Goal: Transaction & Acquisition: Purchase product/service

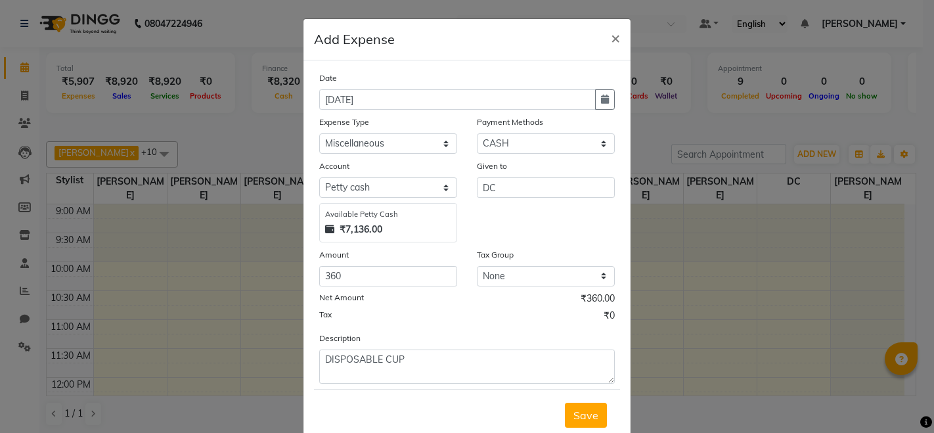
select select "24215"
select select "1"
select select "7703"
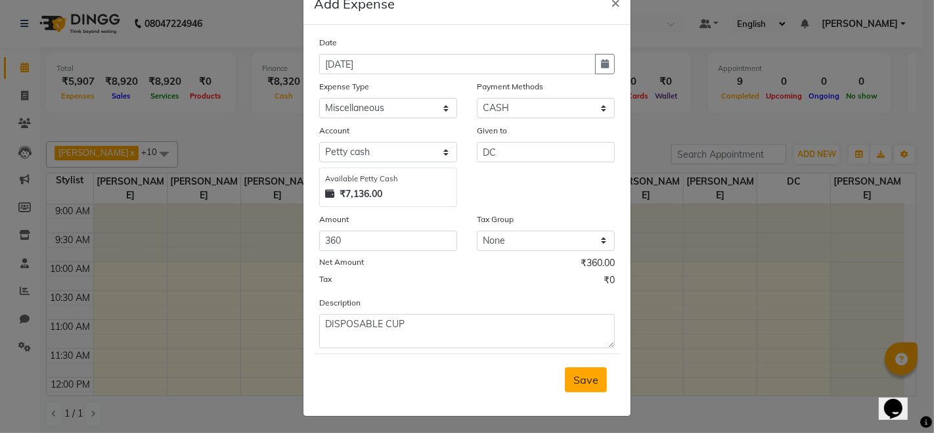
click at [572, 371] on button "Save" at bounding box center [586, 379] width 42 height 25
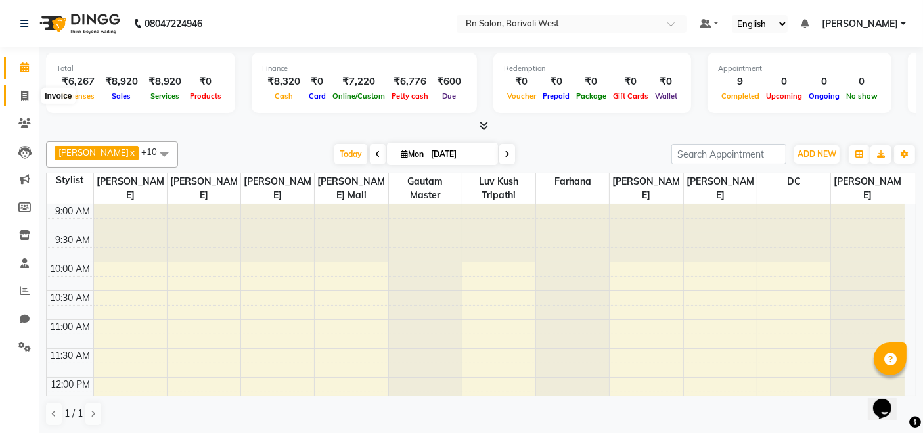
click at [22, 95] on icon at bounding box center [24, 96] width 7 height 10
select select "8515"
select select "service"
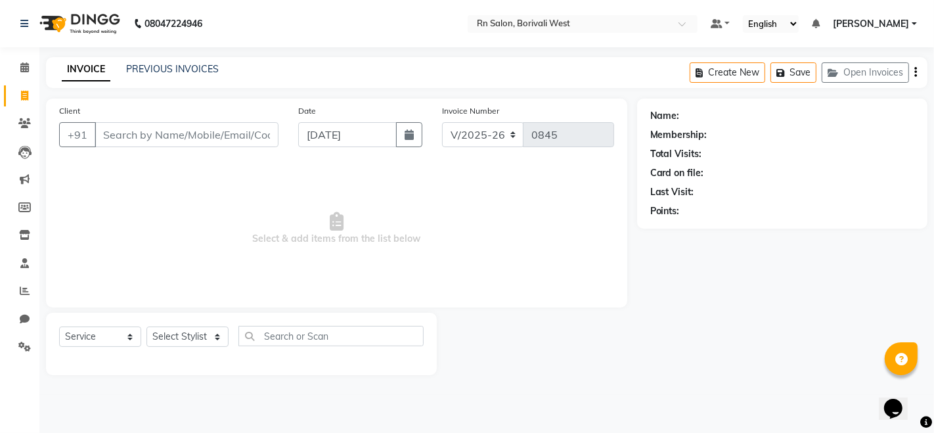
click at [146, 134] on input "Client" at bounding box center [187, 134] width 184 height 25
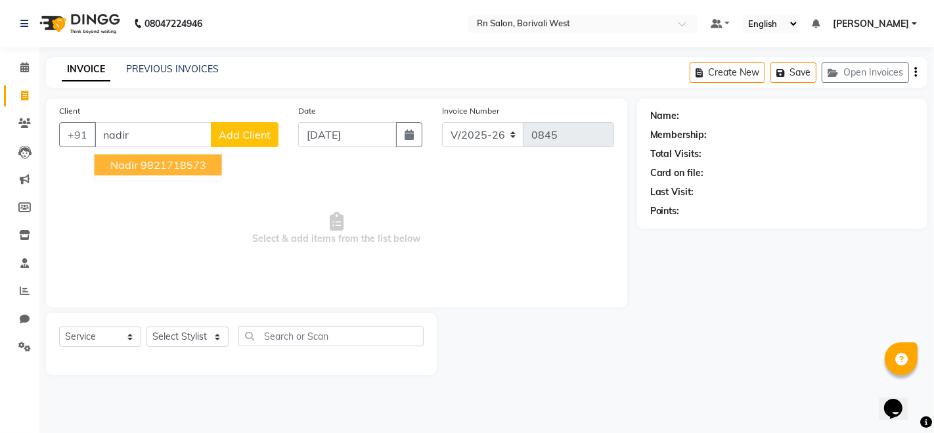
click at [187, 181] on span "Select & add items from the list below" at bounding box center [336, 228] width 555 height 131
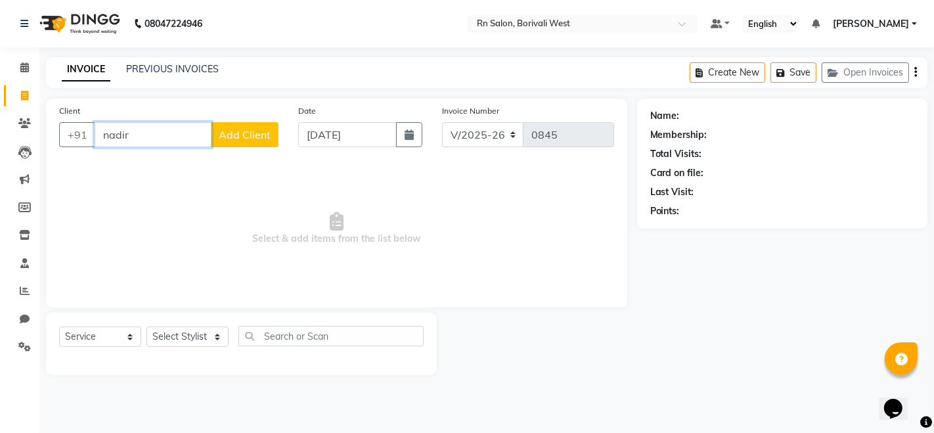
click at [172, 124] on input "nadir" at bounding box center [153, 134] width 117 height 25
type input "n"
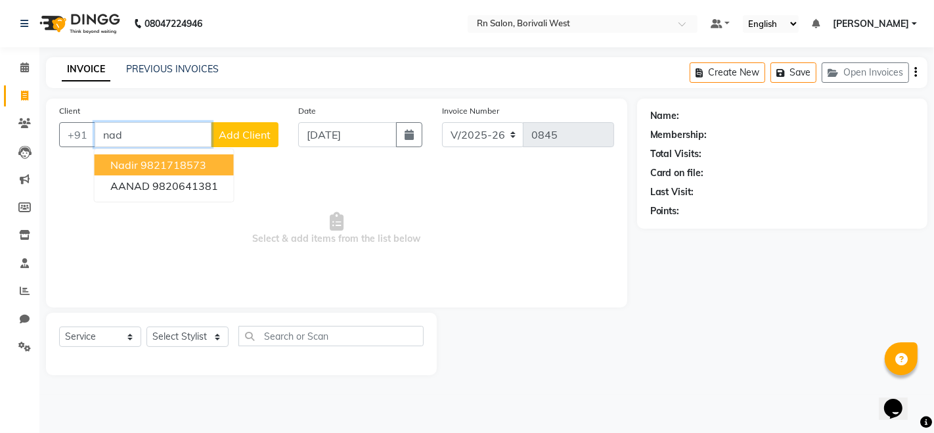
click at [178, 169] on ngb-highlight "9821718573" at bounding box center [174, 164] width 66 height 13
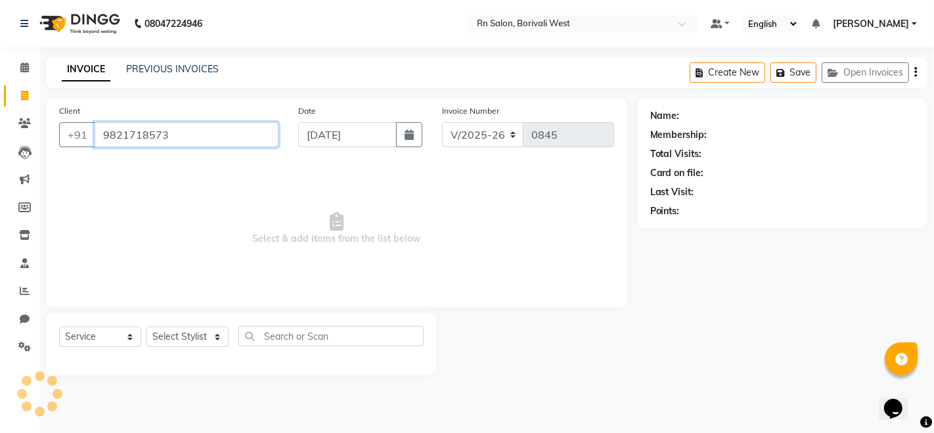
type input "9821718573"
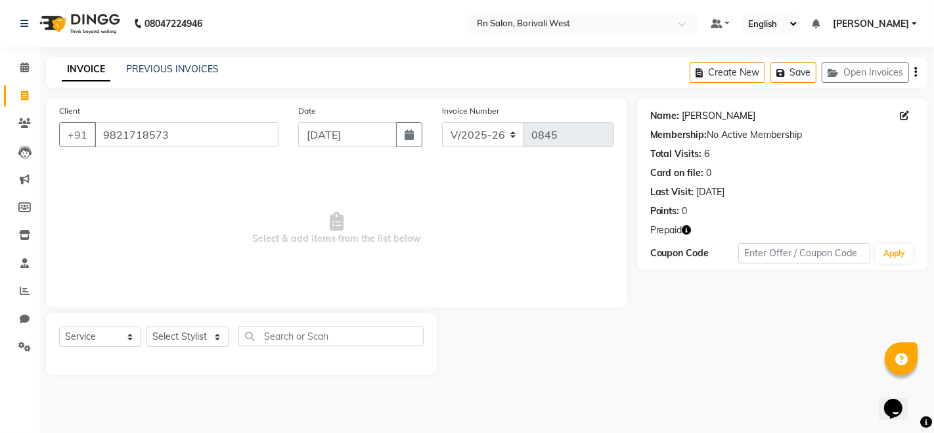
click at [694, 121] on link "Nadir" at bounding box center [720, 116] width 74 height 14
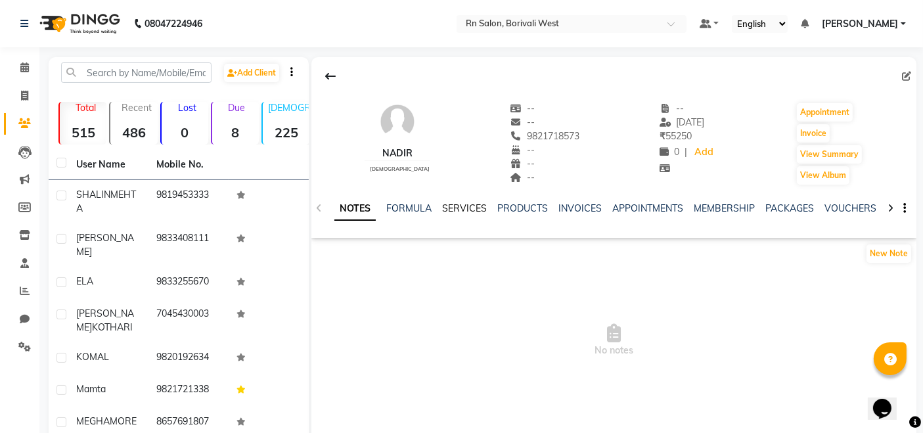
click at [478, 206] on link "SERVICES" at bounding box center [464, 208] width 45 height 12
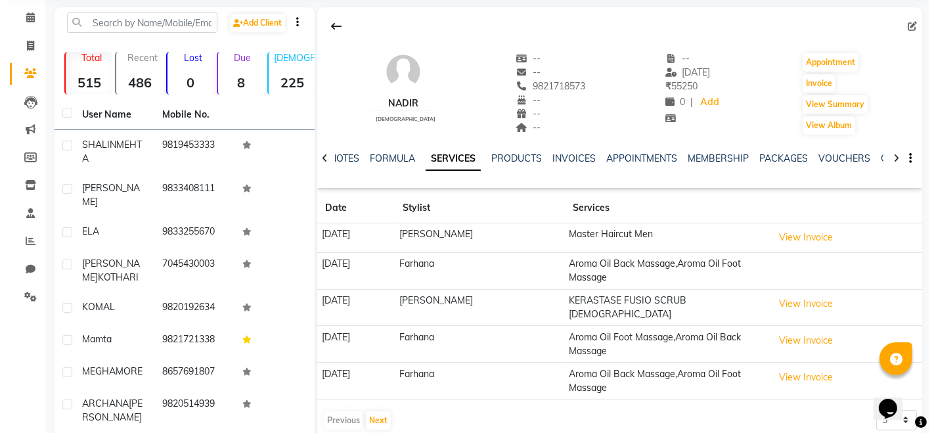
scroll to position [73, 0]
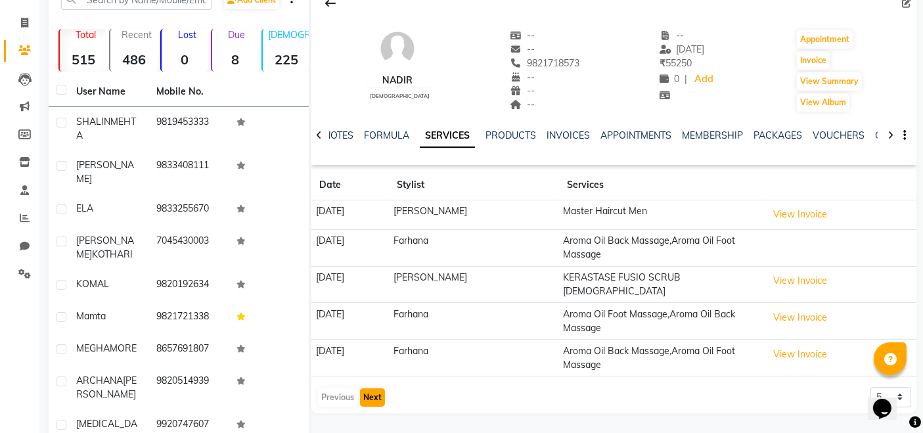
click at [378, 388] on button "Next" at bounding box center [372, 397] width 25 height 18
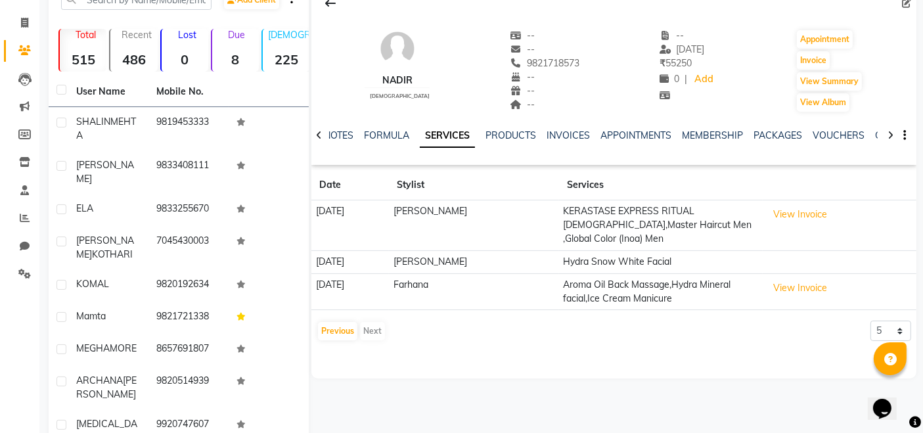
click at [645, 252] on td "Hydra Snow White Facial" at bounding box center [661, 261] width 204 height 23
click at [359, 252] on td "[DATE]" at bounding box center [350, 261] width 78 height 23
click at [798, 281] on button "View Invoice" at bounding box center [800, 288] width 66 height 20
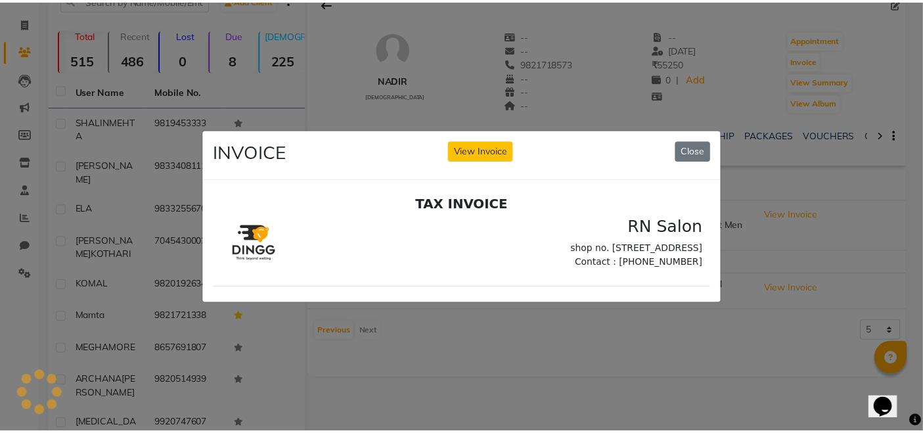
scroll to position [0, 0]
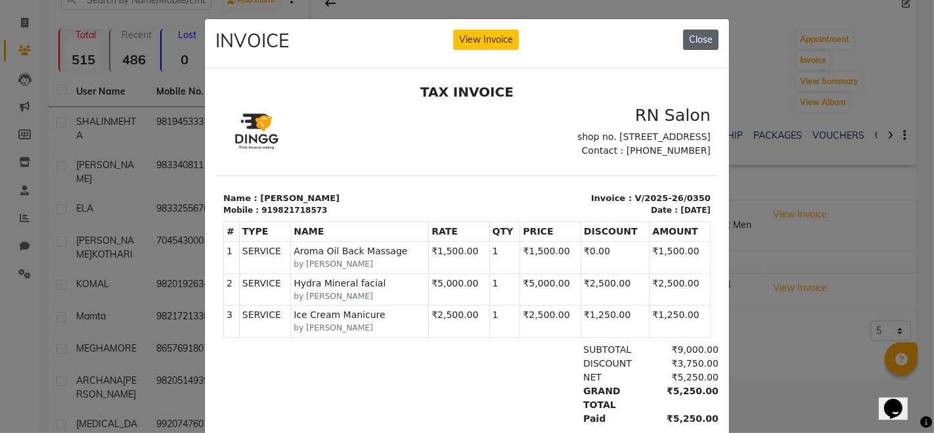
click at [706, 44] on button "Close" at bounding box center [700, 40] width 35 height 20
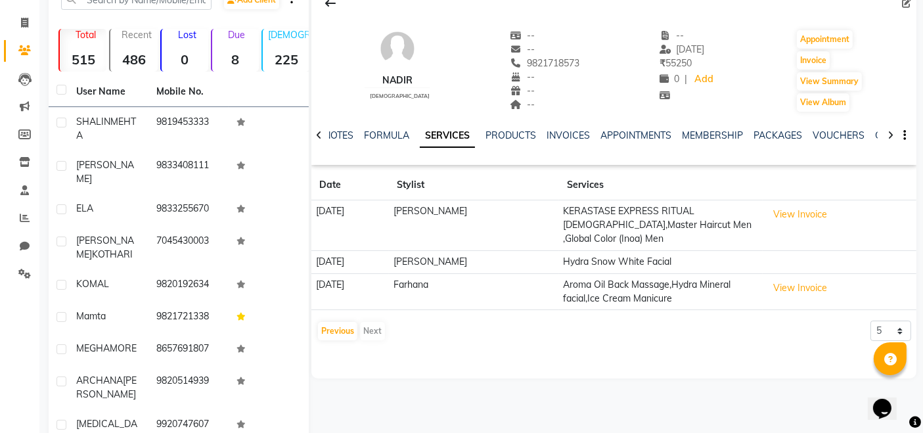
click at [562, 142] on div "NOTES FORMULA SERVICES PRODUCTS INVOICES APPOINTMENTS MEMBERSHIP PACKAGES VOUCH…" at bounding box center [598, 141] width 528 height 24
click at [565, 126] on div "NOTES FORMULA SERVICES PRODUCTS INVOICES APPOINTMENTS MEMBERSHIP PACKAGES VOUCH…" at bounding box center [613, 135] width 605 height 45
click at [583, 133] on link "INVOICES" at bounding box center [568, 135] width 43 height 12
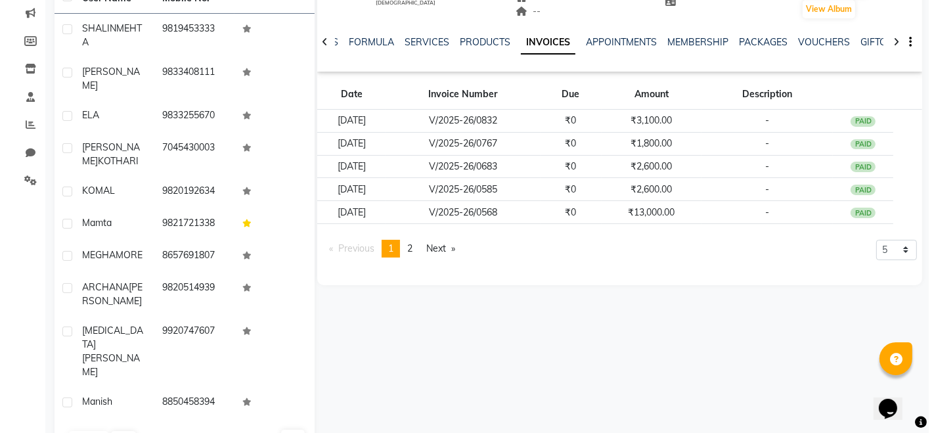
scroll to position [169, 0]
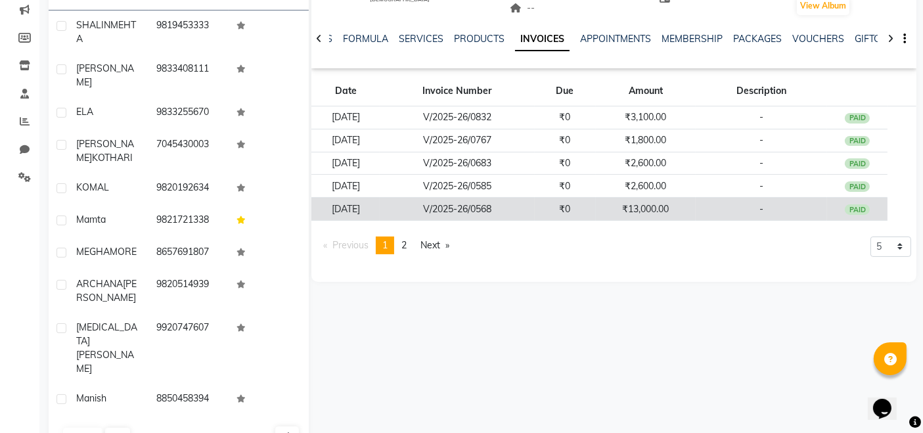
click at [468, 207] on td "V/2025-26/0568" at bounding box center [457, 209] width 154 height 23
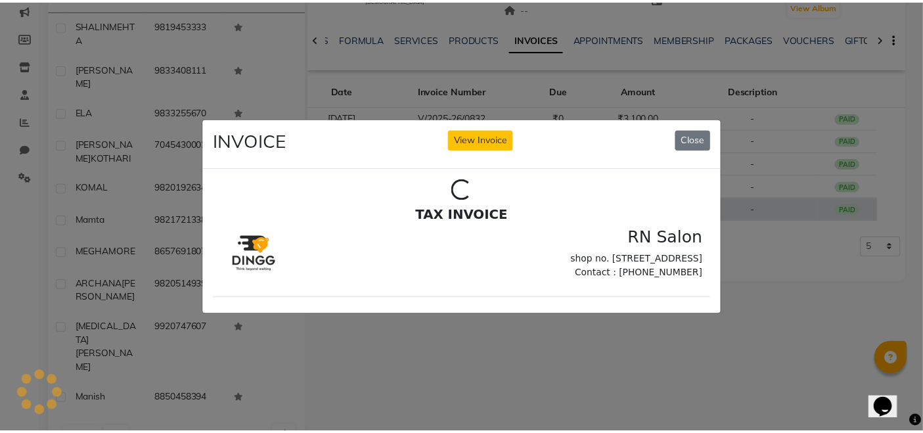
scroll to position [0, 0]
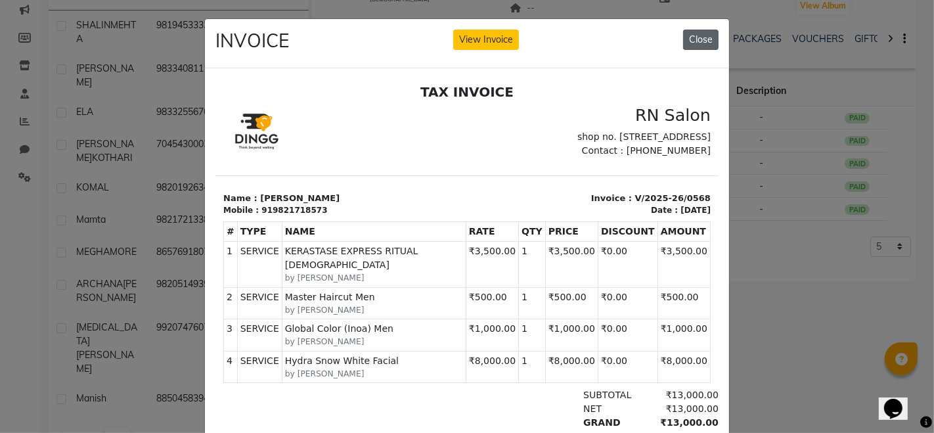
click at [704, 43] on button "Close" at bounding box center [700, 40] width 35 height 20
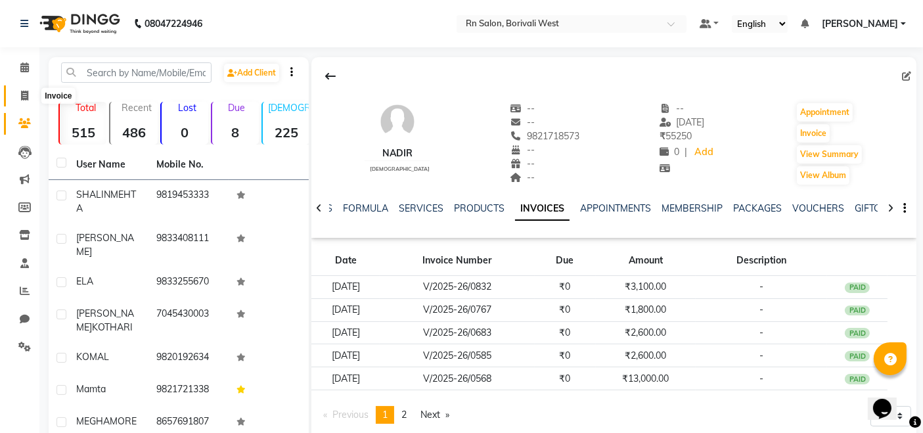
click at [21, 93] on icon at bounding box center [24, 96] width 7 height 10
select select "8515"
select select "service"
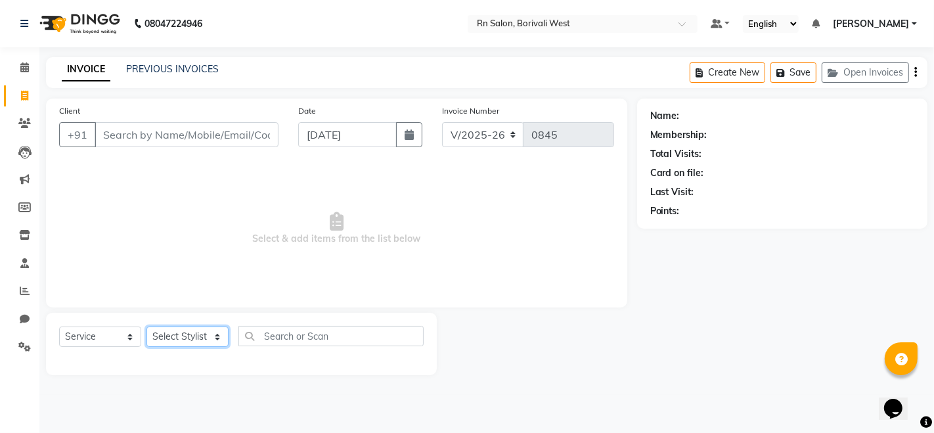
click at [179, 343] on select "Select Stylist [PERSON_NAME] [PERSON_NAME] DC [PERSON_NAME] [PERSON_NAME] maste…" at bounding box center [188, 337] width 82 height 20
select select "86544"
click at [147, 327] on select "Select Stylist [PERSON_NAME] [PERSON_NAME] DC [PERSON_NAME] [PERSON_NAME] maste…" at bounding box center [188, 337] width 82 height 20
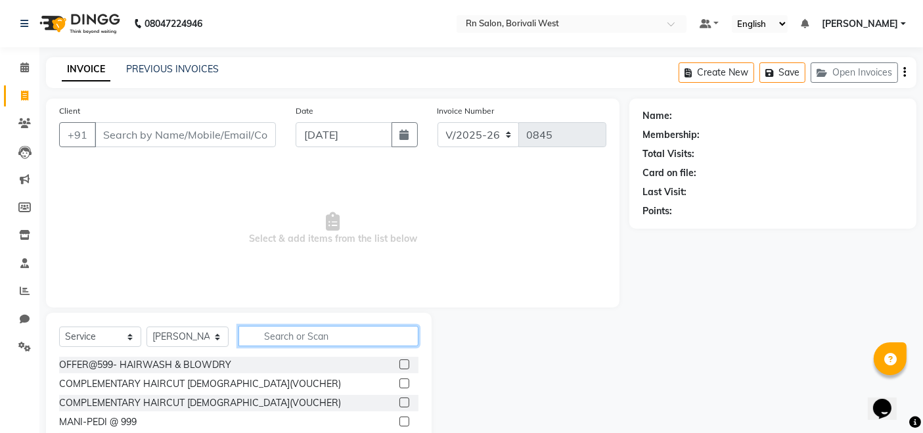
click at [292, 337] on input "text" at bounding box center [328, 336] width 180 height 20
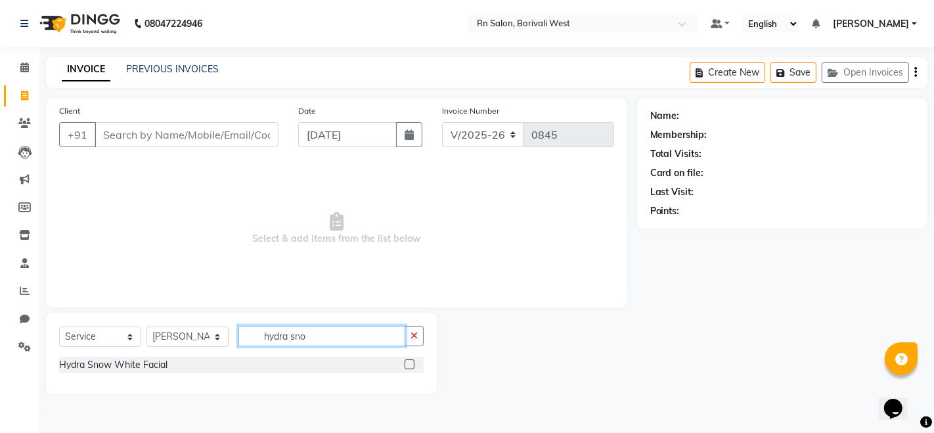
type input "hydra sno"
click at [405, 368] on label at bounding box center [410, 364] width 10 height 10
click at [405, 368] on input "checkbox" at bounding box center [409, 365] width 9 height 9
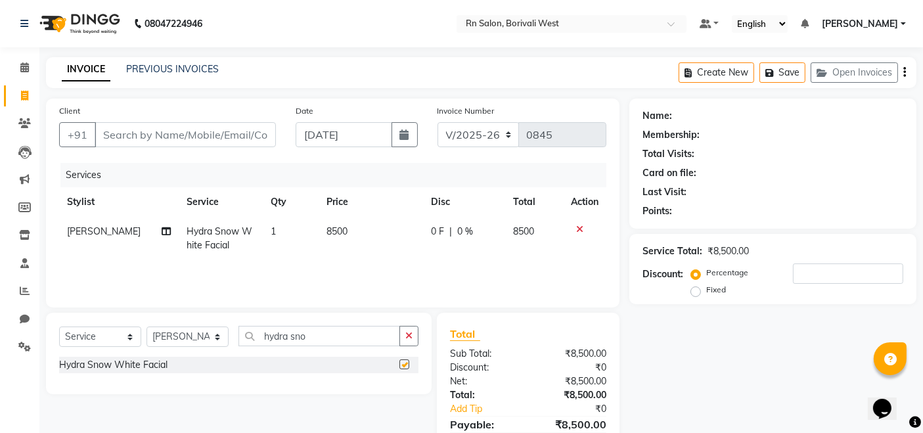
checkbox input "false"
click at [338, 226] on span "8500" at bounding box center [337, 231] width 21 height 12
select select "86544"
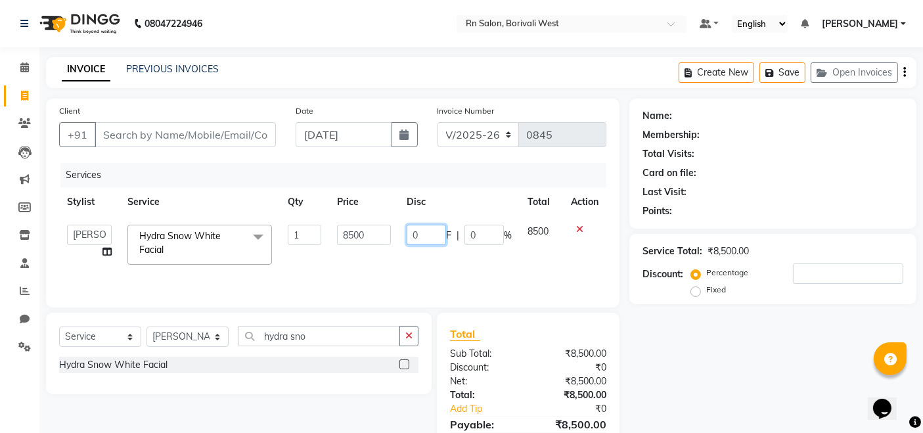
click at [438, 238] on input "0" at bounding box center [426, 235] width 39 height 20
type input "500"
click at [665, 342] on div "Name: Membership: Total Visits: Card on file: Last Visit: Points: Service Total…" at bounding box center [777, 289] width 297 height 380
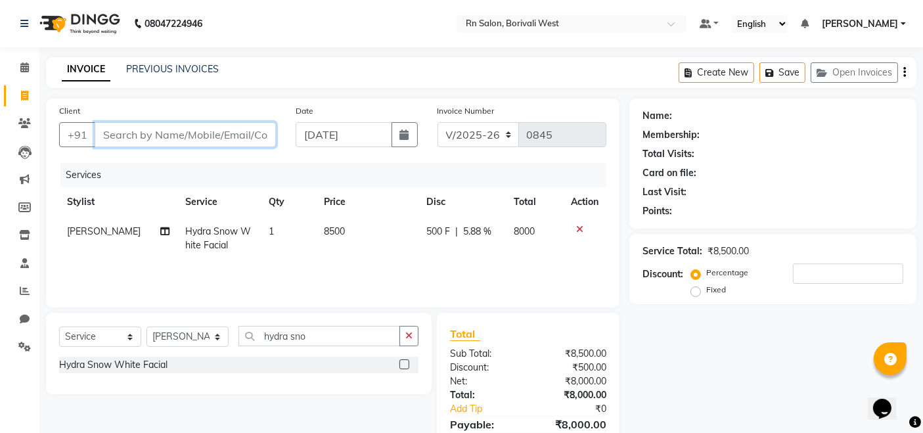
click at [176, 140] on input "Client" at bounding box center [185, 134] width 181 height 25
type input "n"
type input "0"
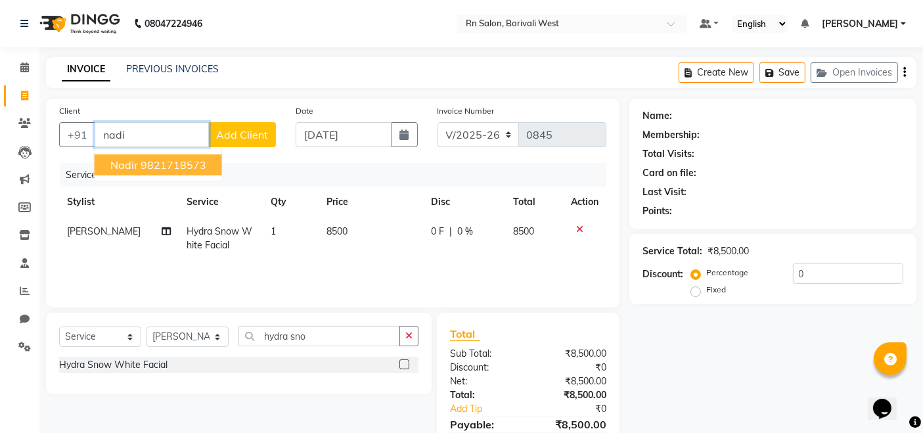
click at [193, 160] on ngb-highlight "9821718573" at bounding box center [174, 164] width 66 height 13
type input "9821718573"
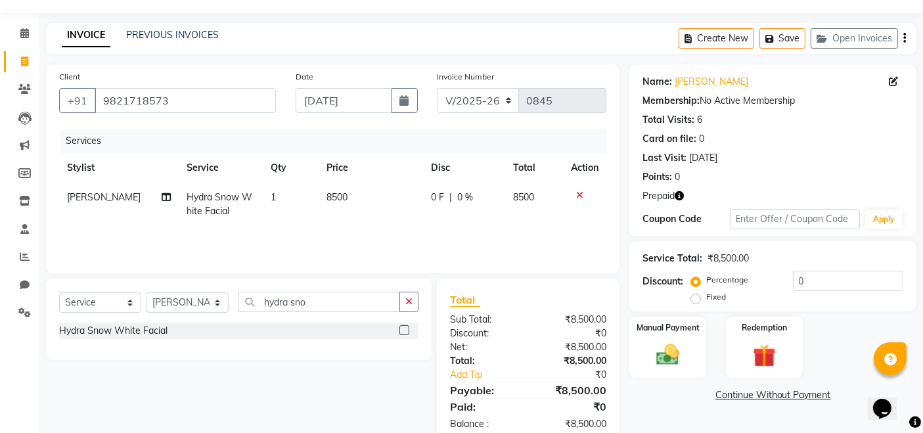
scroll to position [64, 0]
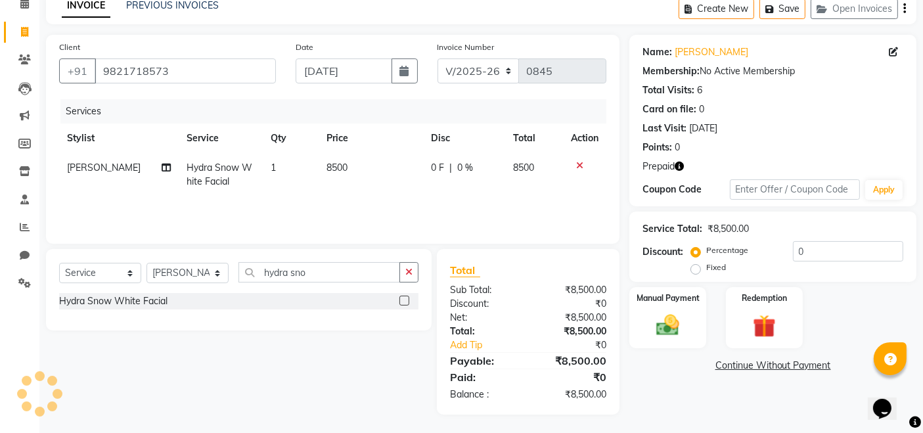
click at [437, 163] on span "0 F" at bounding box center [437, 168] width 13 height 14
select select "86544"
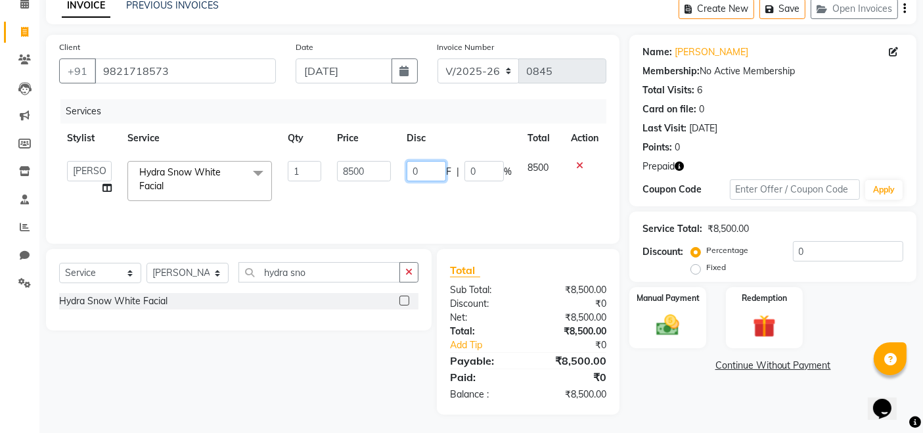
click at [437, 163] on input "0" at bounding box center [426, 171] width 39 height 20
type input "500"
click at [673, 399] on div "Name: [PERSON_NAME] Membership: No Active Membership Total Visits: 6 Card on fi…" at bounding box center [777, 225] width 297 height 380
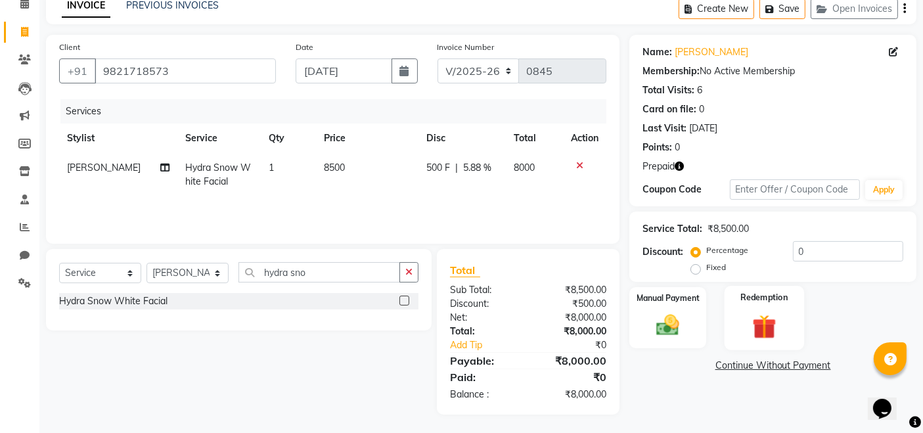
click at [749, 304] on div "Redemption" at bounding box center [764, 318] width 79 height 64
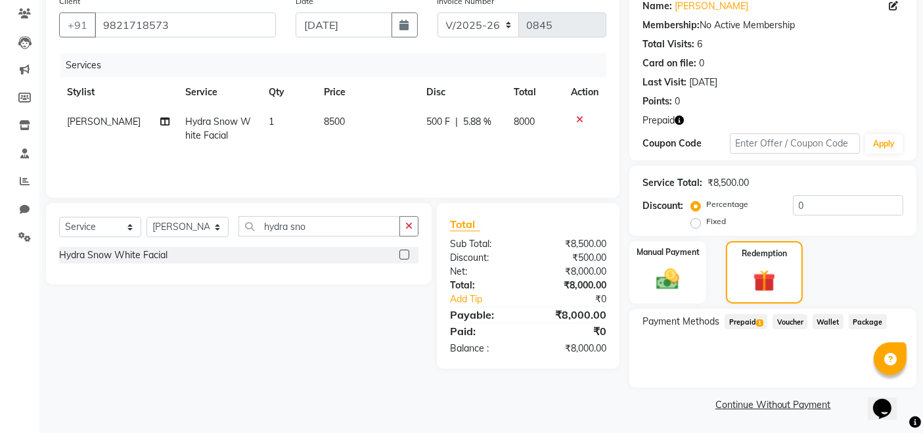
click at [741, 321] on span "Prepaid 1" at bounding box center [746, 321] width 43 height 15
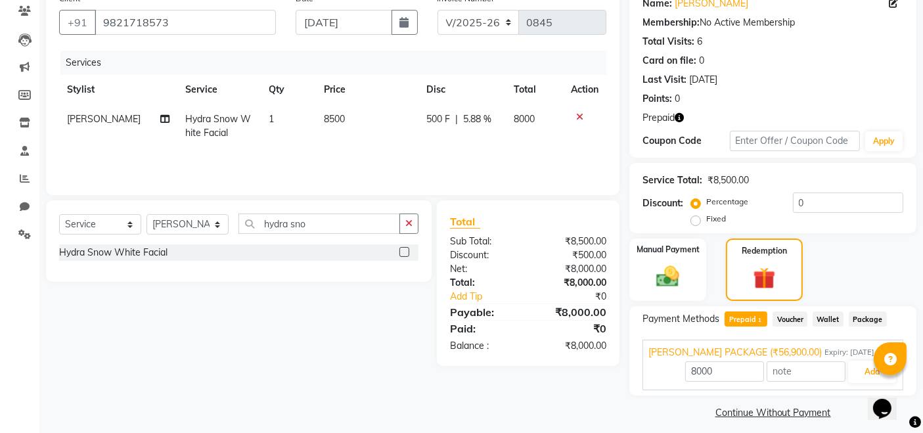
scroll to position [120, 0]
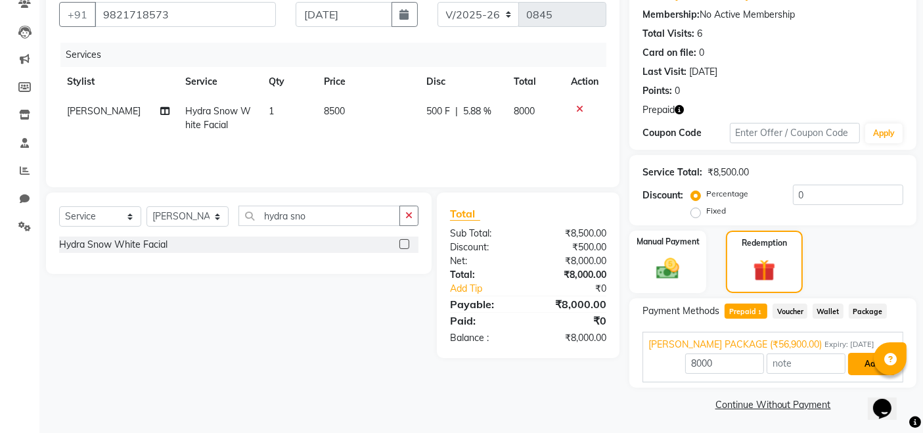
click at [861, 364] on button "Add" at bounding box center [872, 364] width 48 height 22
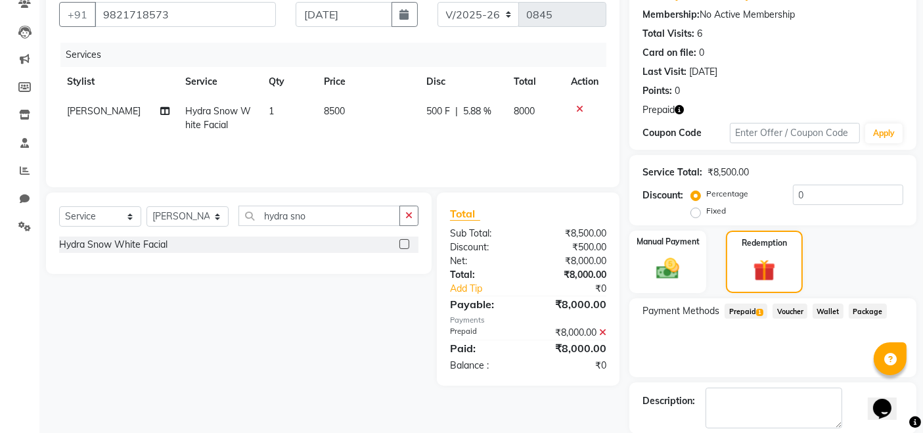
scroll to position [184, 0]
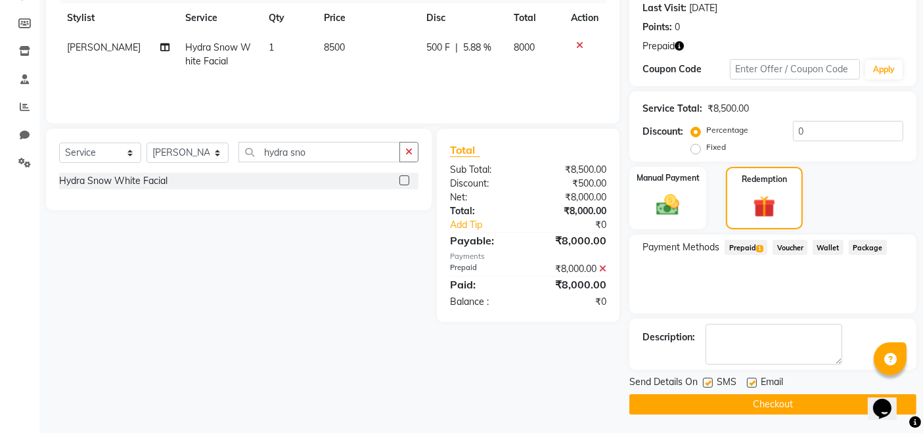
click at [749, 384] on label at bounding box center [752, 383] width 10 height 10
click at [749, 384] on input "checkbox" at bounding box center [751, 383] width 9 height 9
checkbox input "false"
click at [711, 383] on label at bounding box center [708, 383] width 10 height 10
click at [711, 383] on input "checkbox" at bounding box center [707, 383] width 9 height 9
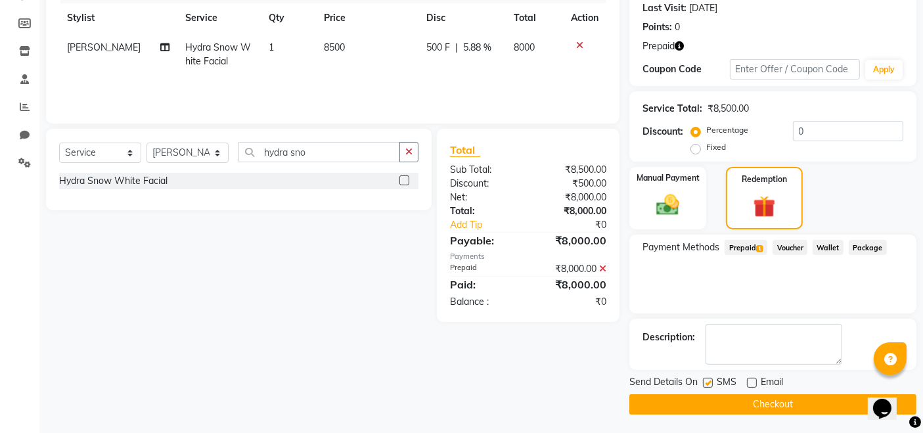
checkbox input "false"
click at [763, 407] on button "Checkout" at bounding box center [772, 404] width 287 height 20
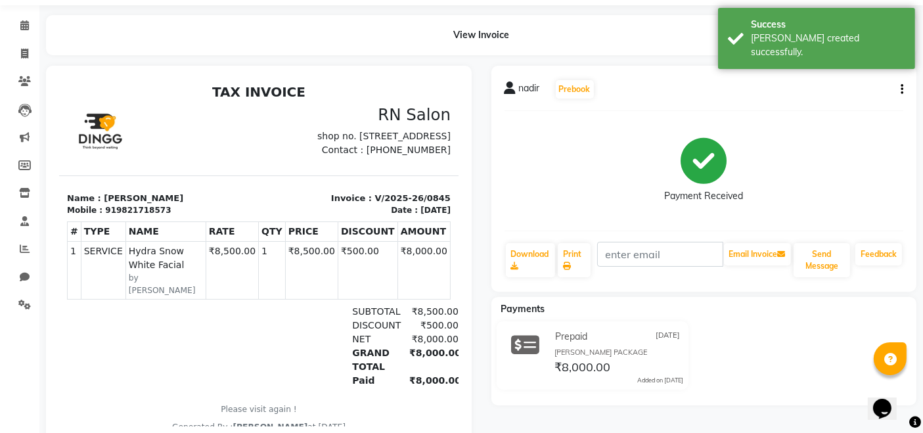
scroll to position [9, 0]
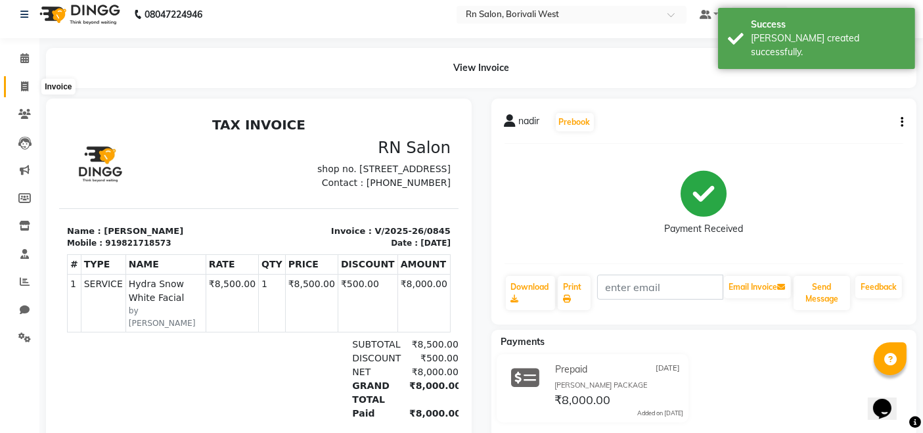
click at [23, 81] on icon at bounding box center [24, 86] width 7 height 10
select select "8515"
select select "service"
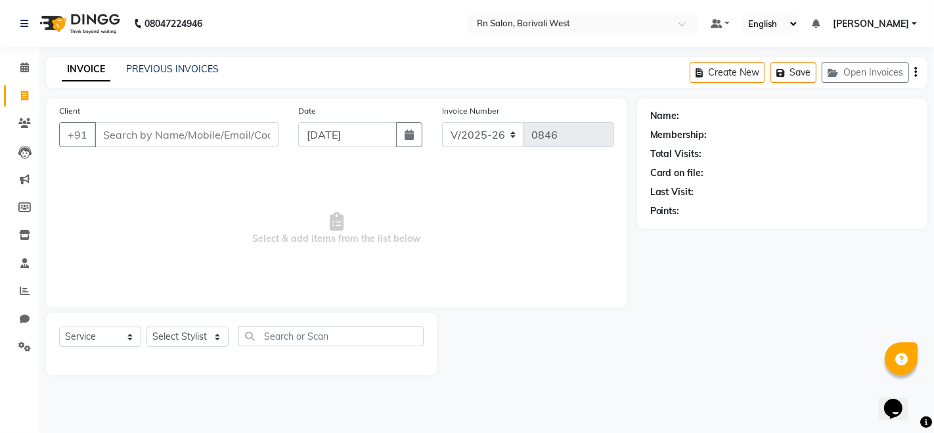
click at [129, 123] on input "Client" at bounding box center [187, 134] width 184 height 25
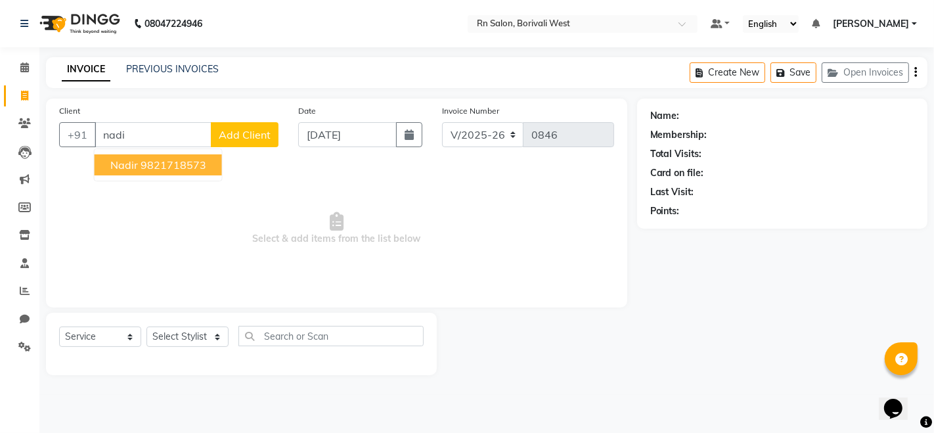
click at [144, 164] on ngb-highlight "9821718573" at bounding box center [174, 164] width 66 height 13
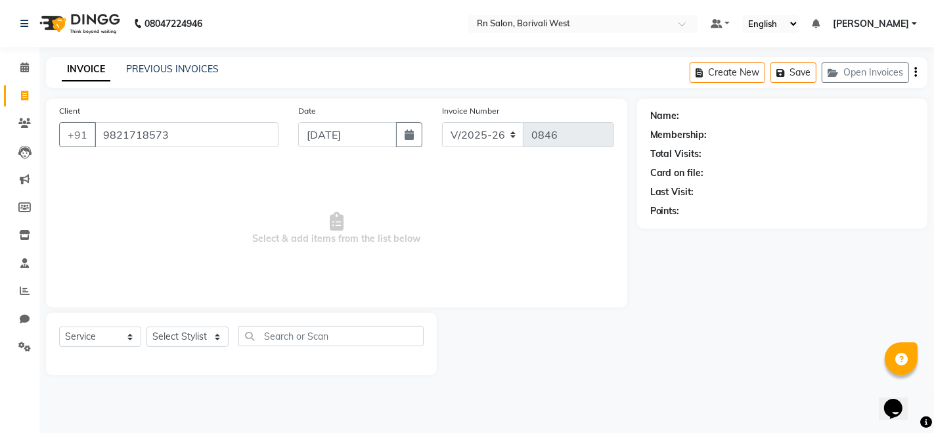
type input "9821718573"
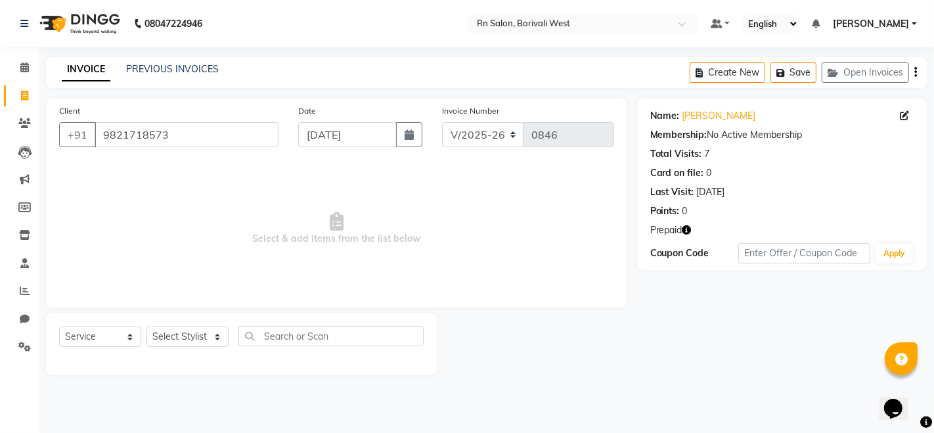
click at [687, 229] on icon "button" at bounding box center [687, 229] width 9 height 9
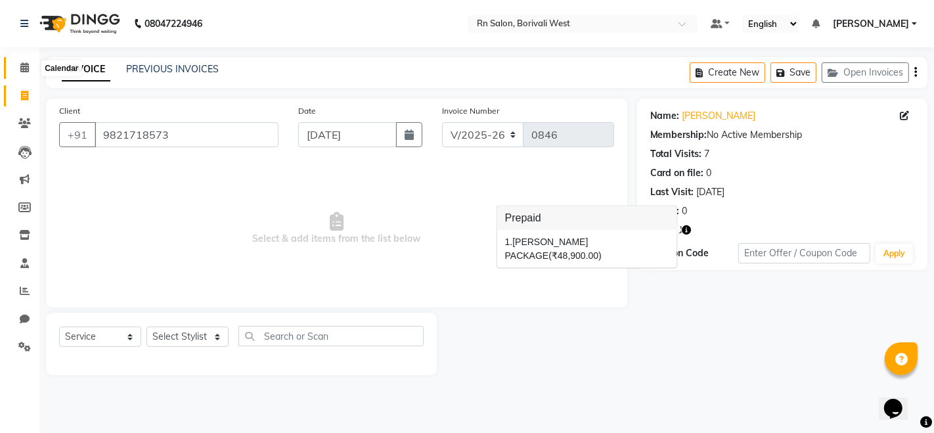
click at [21, 70] on icon at bounding box center [24, 67] width 9 height 10
